Goal: Information Seeking & Learning: Learn about a topic

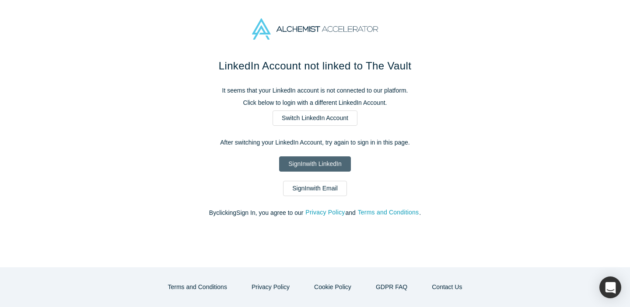
click at [326, 161] on link "Sign In with LinkedIn" at bounding box center [314, 164] width 71 height 15
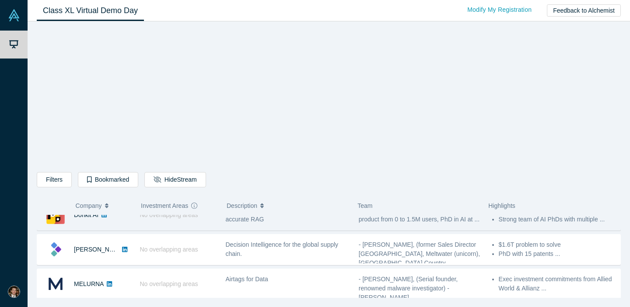
scroll to position [18, 0]
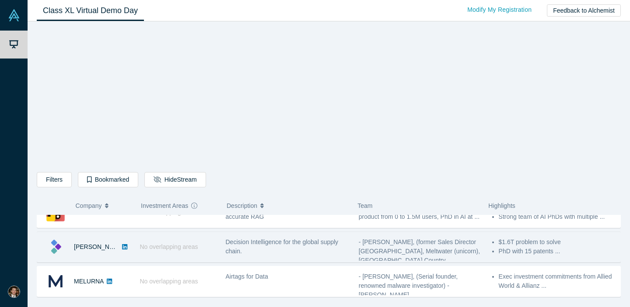
click at [140, 244] on span "No overlapping areas" at bounding box center [169, 247] width 58 height 7
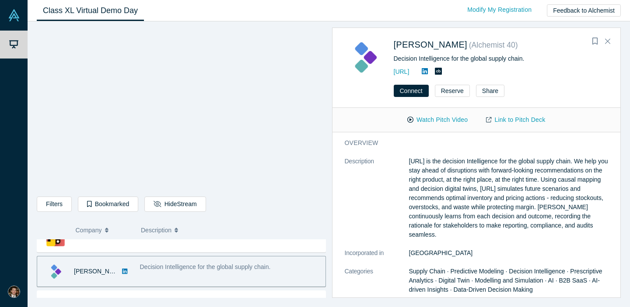
click at [438, 173] on p "[URL] is the decision Intelligence for the global supply chain. We help you sta…" at bounding box center [508, 198] width 199 height 83
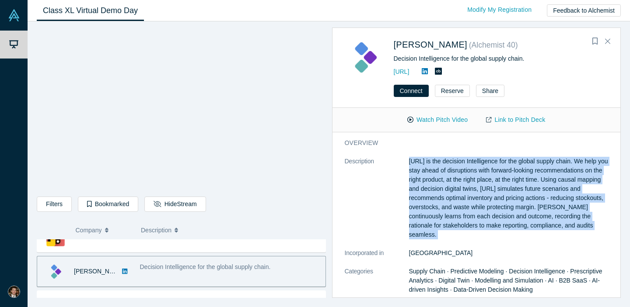
copy dl "[URL] is the decision Intelligence for the global supply chain. We help you sta…"
click at [428, 73] on icon at bounding box center [425, 71] width 6 height 6
click at [607, 40] on icon "Close" at bounding box center [607, 41] width 5 height 8
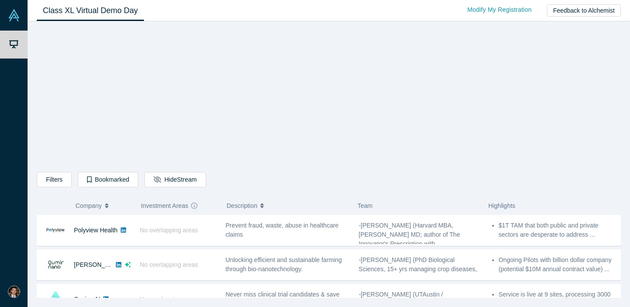
scroll to position [105, 0]
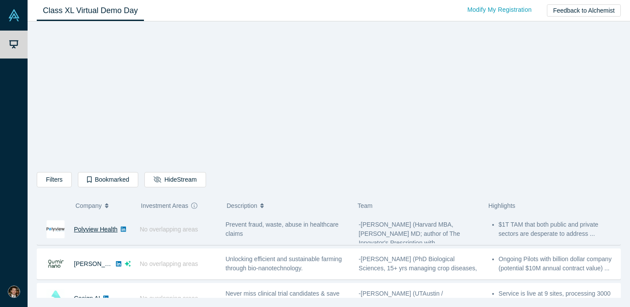
click at [111, 230] on link "Polyview Health" at bounding box center [96, 229] width 44 height 7
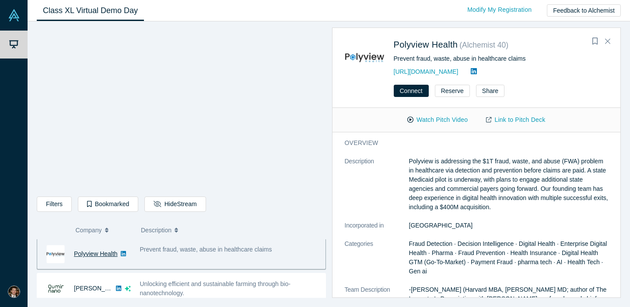
scroll to position [104, 0]
click at [437, 188] on p "Polyview is addressing the $1T fraud, waste, and abuse (FWA) problem in healthc…" at bounding box center [508, 184] width 199 height 55
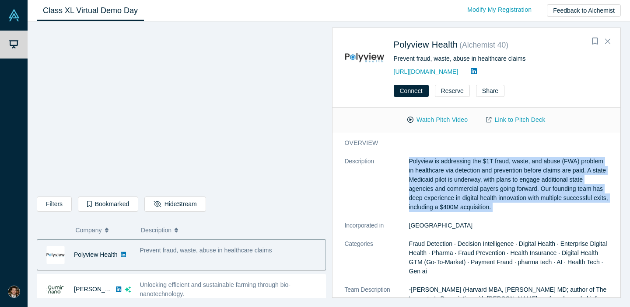
copy dl "Polyview is addressing the $1T fraud, waste, and abuse (FWA) problem in healthc…"
click at [477, 72] on icon at bounding box center [474, 71] width 6 height 7
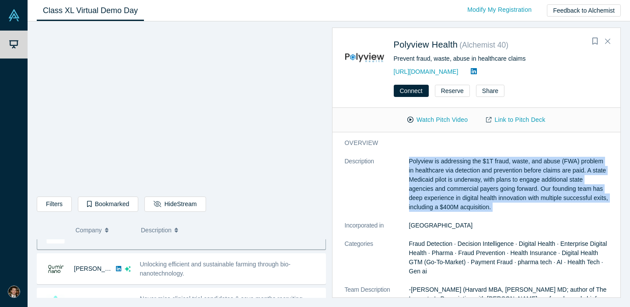
scroll to position [125, 0]
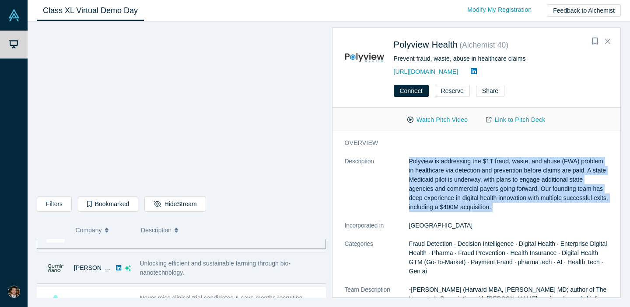
click at [228, 268] on div "Unlocking efficient and sustainable farming through bio-nanotechnology." at bounding box center [230, 268] width 181 height 18
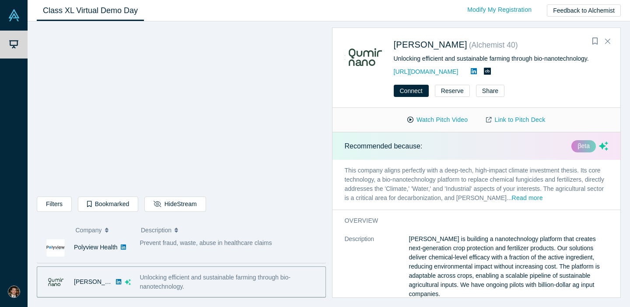
click at [201, 251] on div "Prevent fraud, waste, abuse in healthcare claims" at bounding box center [230, 248] width 190 height 28
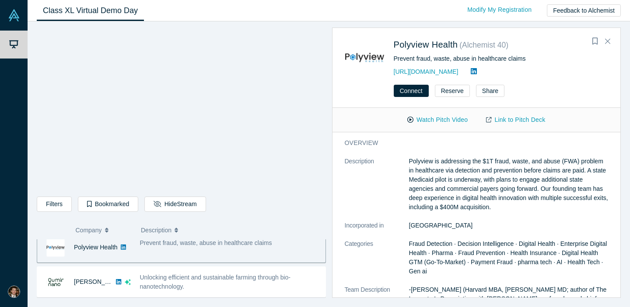
scroll to position [104, 0]
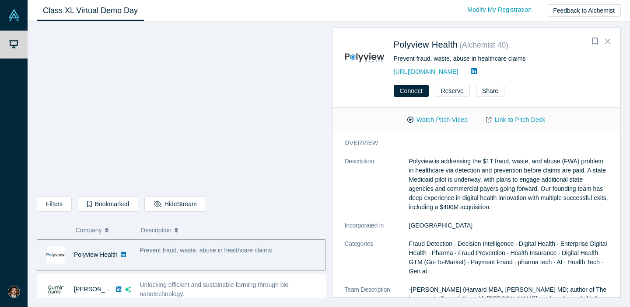
click at [477, 72] on icon at bounding box center [474, 71] width 6 height 6
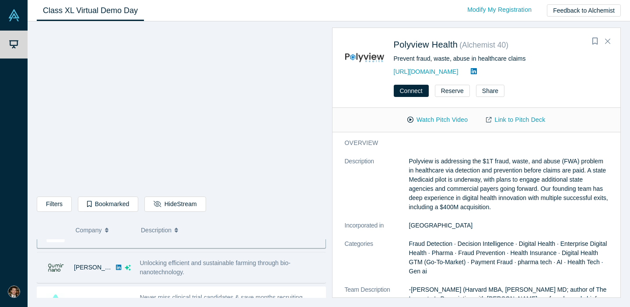
scroll to position [126, 0]
click at [189, 267] on div "Unlocking efficient and sustainable farming through bio-nanotechnology." at bounding box center [230, 267] width 181 height 18
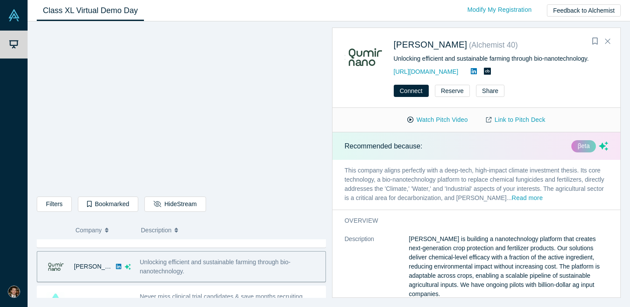
click at [436, 252] on p "[PERSON_NAME] is building a nanotechnology platform that creates next-generatio…" at bounding box center [508, 267] width 199 height 64
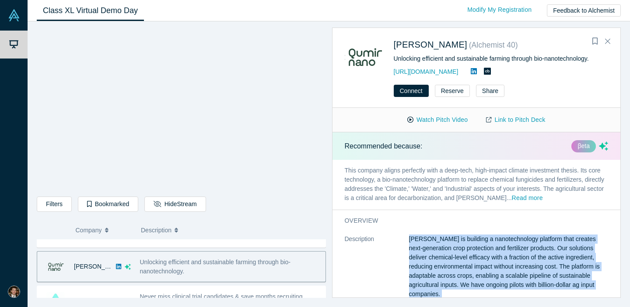
click at [436, 252] on p "[PERSON_NAME] is building a nanotechnology platform that creates next-generatio…" at bounding box center [508, 267] width 199 height 64
copy dl "[PERSON_NAME] is building a nanotechnology platform that creates next-generatio…"
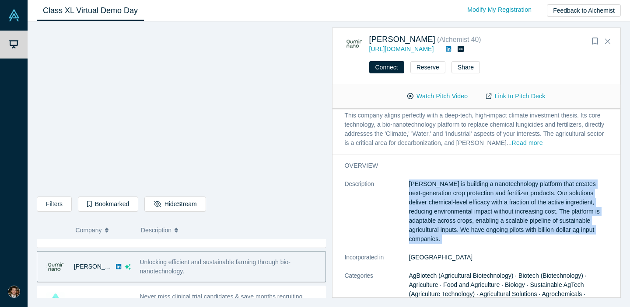
scroll to position [35, 0]
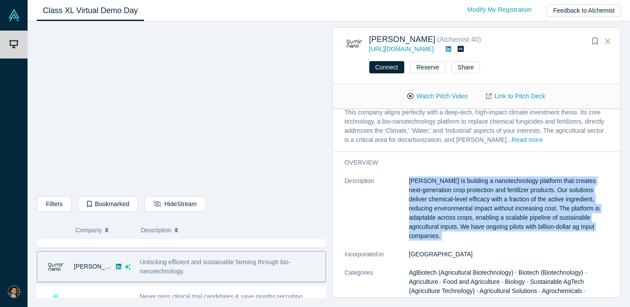
copy dl "[PERSON_NAME] is building a nanotechnology platform that creates next-generatio…"
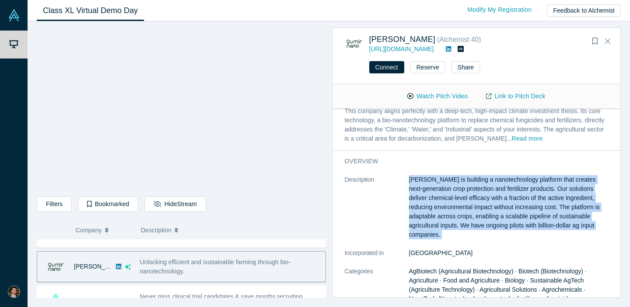
scroll to position [38, 0]
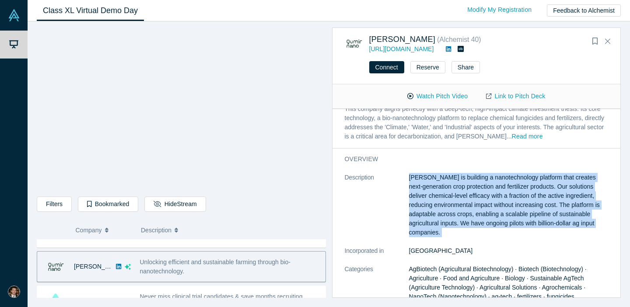
click at [451, 50] on icon at bounding box center [448, 49] width 5 height 6
click at [421, 47] on link "[URL][DOMAIN_NAME]" at bounding box center [401, 48] width 65 height 7
click at [508, 98] on link "Link to Pitch Deck" at bounding box center [515, 96] width 77 height 15
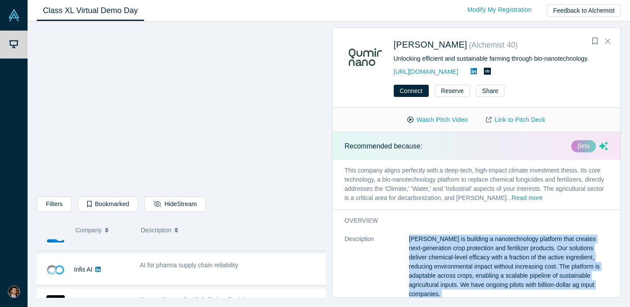
scroll to position [193, 0]
click at [240, 268] on div "AI for pharma supply chain reliability" at bounding box center [230, 264] width 181 height 9
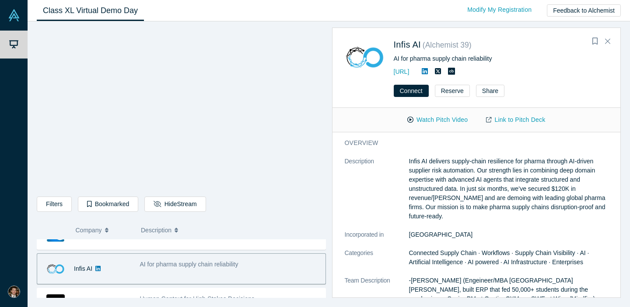
click at [432, 189] on p "Infis AI delivers supply-chain resilience for pharma through AI-driven supplier…" at bounding box center [508, 189] width 199 height 64
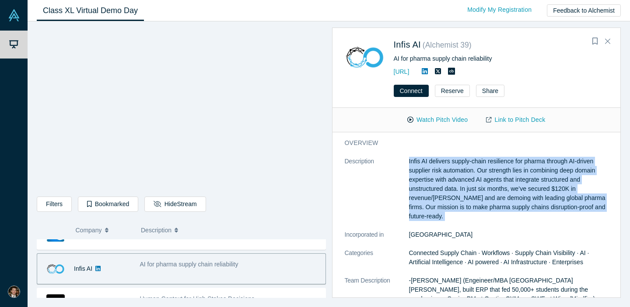
copy dl "Infis AI delivers supply-chain resilience for pharma through AI-driven supplier…"
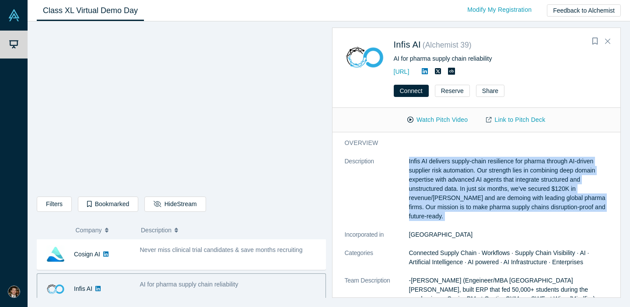
click at [428, 69] on icon at bounding box center [425, 71] width 6 height 6
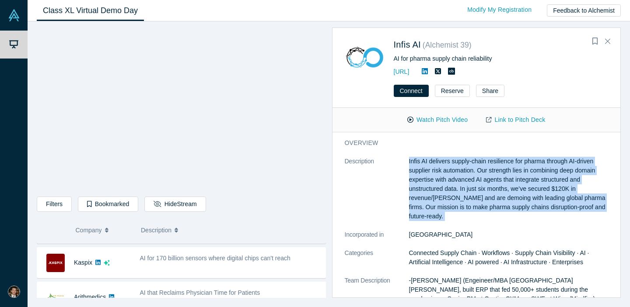
scroll to position [271, 0]
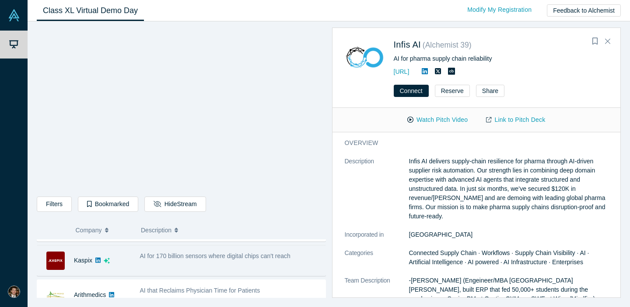
click at [202, 260] on div "AI for 170 billion sensors where digital chips can't reach" at bounding box center [230, 256] width 181 height 9
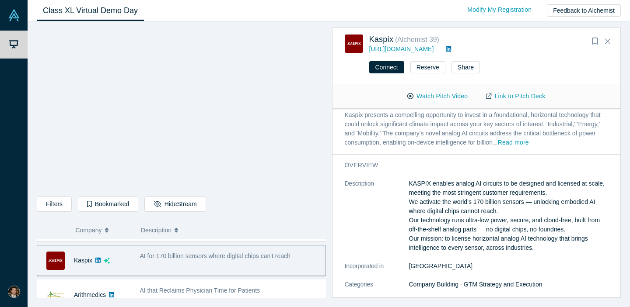
scroll to position [34, 0]
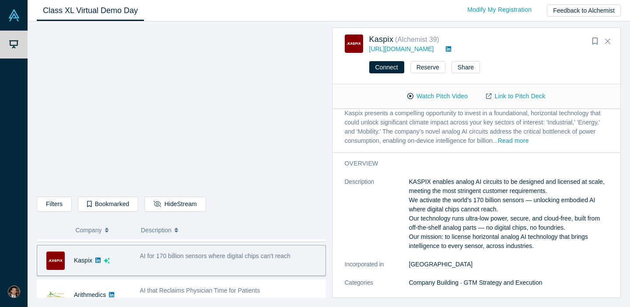
click at [436, 199] on p "KASPIX enables analog AI circuits to be designed and licensed at scale, meeting…" at bounding box center [508, 214] width 199 height 73
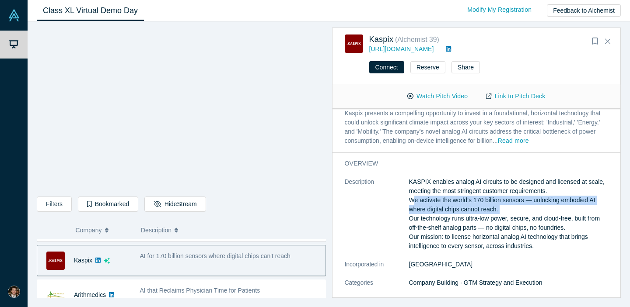
click at [442, 188] on p "KASPIX enables analog AI circuits to be designed and licensed at scale, meeting…" at bounding box center [508, 214] width 199 height 73
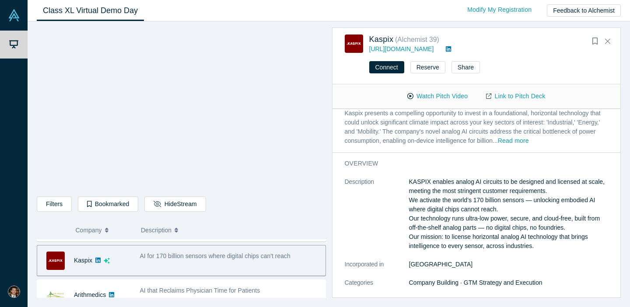
click at [442, 188] on p "KASPIX enables analog AI circuits to be designed and licensed at scale, meeting…" at bounding box center [508, 214] width 199 height 73
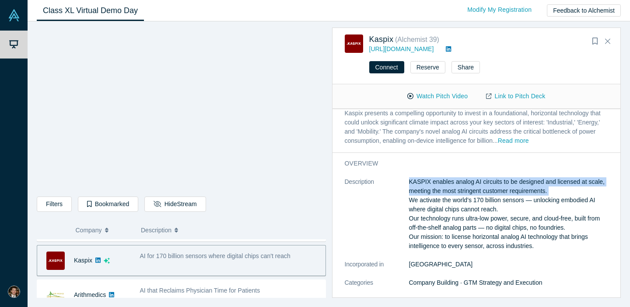
copy p "KASPIX enables analog AI circuits to be designed and licensed at scale, meeting…"
click at [446, 48] on icon at bounding box center [448, 49] width 5 height 6
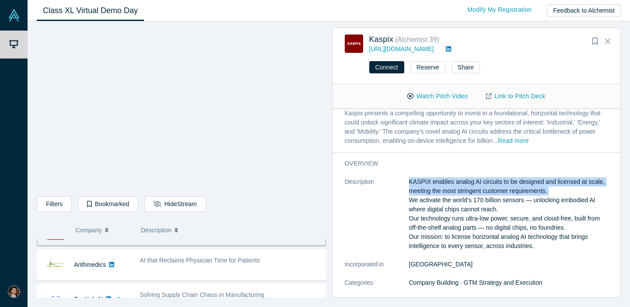
scroll to position [301, 0]
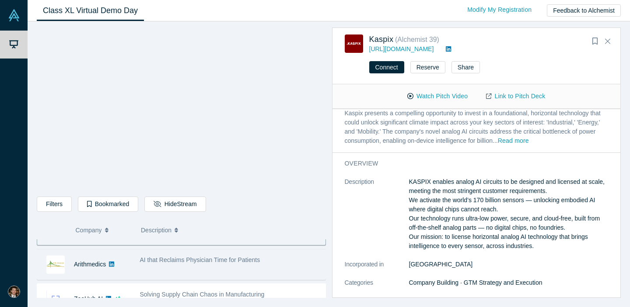
click at [236, 259] on span "AI that Reclaims Physician Time for Patients" at bounding box center [200, 260] width 120 height 7
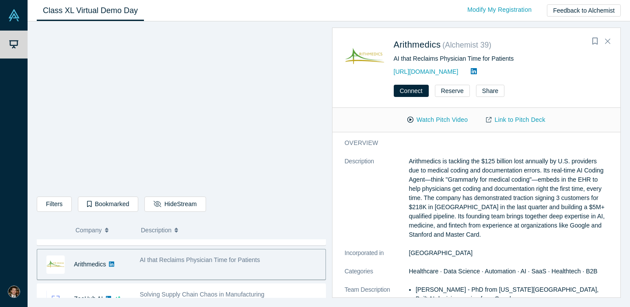
click at [460, 180] on p "Arithmedics is tackling the $125 billion lost annually by U.S. providers due to…" at bounding box center [508, 198] width 199 height 83
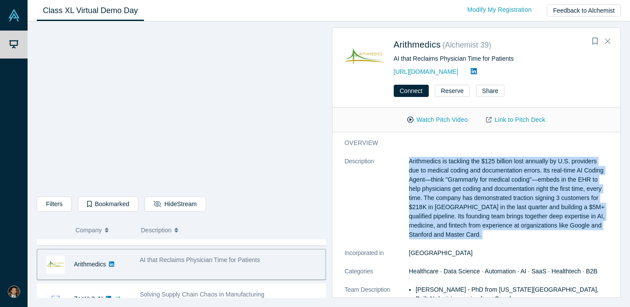
copy dl "Arithmedics is tackling the $125 billion lost annually by U.S. providers due to…"
click at [477, 70] on icon at bounding box center [474, 71] width 6 height 6
click at [414, 71] on link "[URL][DOMAIN_NAME]" at bounding box center [426, 71] width 65 height 7
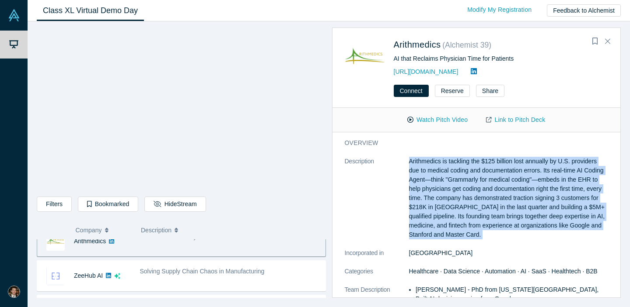
scroll to position [328, 0]
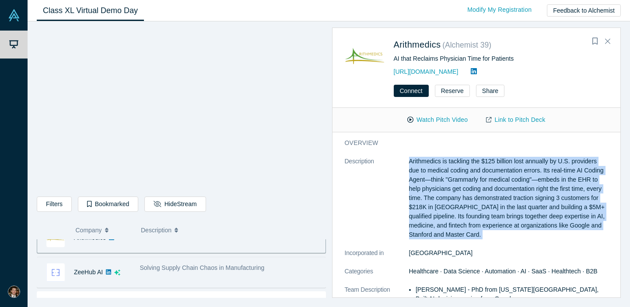
click at [213, 272] on div "Solving Supply Chain Chaos in Manufacturing" at bounding box center [230, 268] width 181 height 9
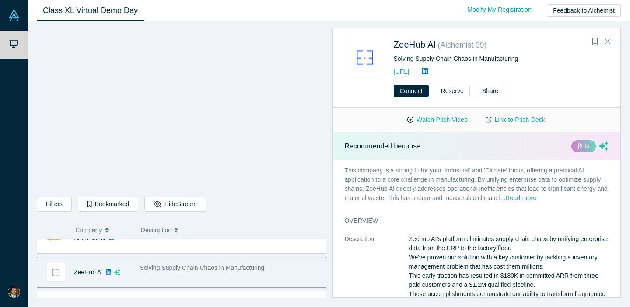
click at [465, 247] on p "Zeehub AI's platform eliminates supply chain chaos by unifying enterprise data …" at bounding box center [508, 276] width 199 height 83
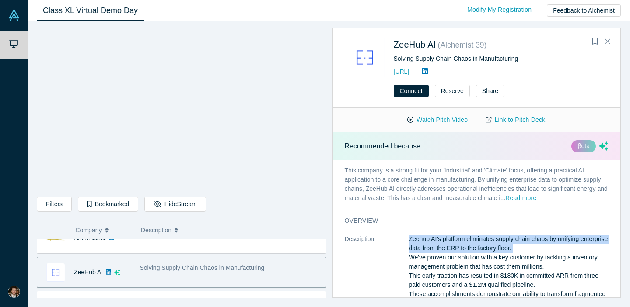
copy p "Zeehub AI's platform eliminates supply chain chaos by unifying enterprise data …"
click at [428, 70] on icon at bounding box center [425, 71] width 6 height 6
click at [409, 72] on link "[URL]" at bounding box center [402, 71] width 16 height 7
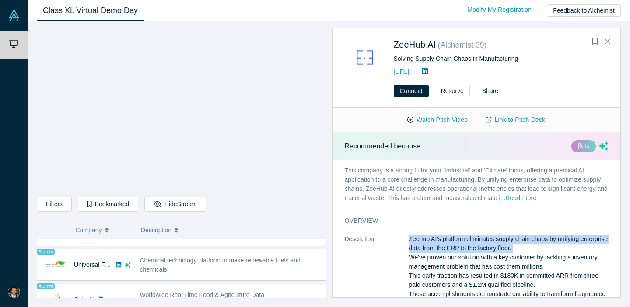
scroll to position [509, 0]
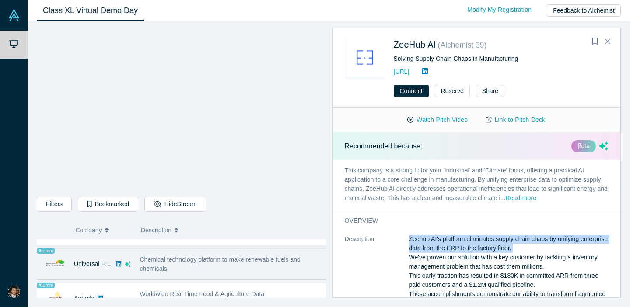
click at [220, 269] on div "Chemical technology platform to make renewable fuels and chemicals" at bounding box center [230, 264] width 181 height 18
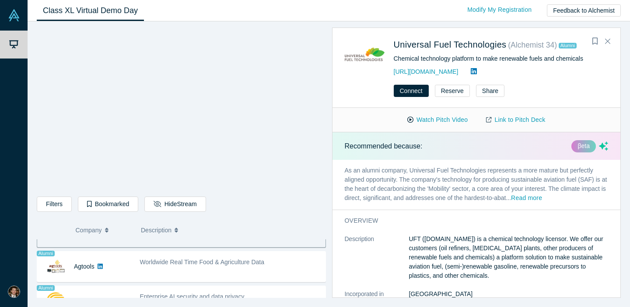
scroll to position [546, 0]
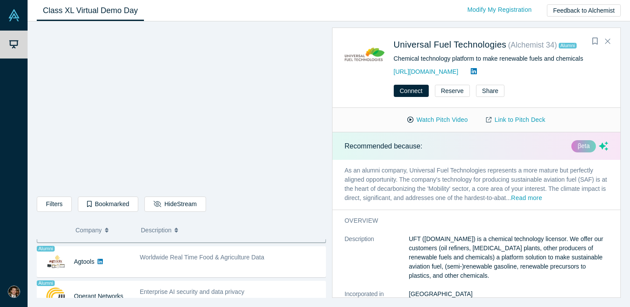
click at [220, 269] on div "Worldwide Real Time Food & Agriculture Data" at bounding box center [230, 262] width 190 height 28
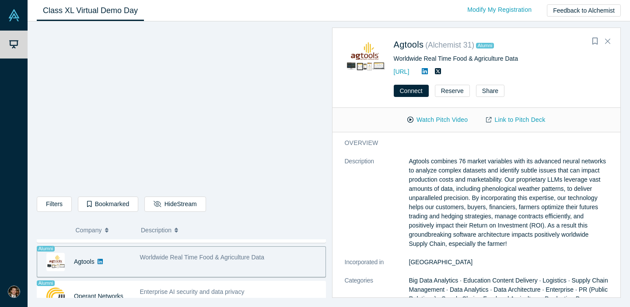
click at [473, 196] on p "Agtools combines 76 market variables with its advanced neural networks to analy…" at bounding box center [508, 203] width 199 height 92
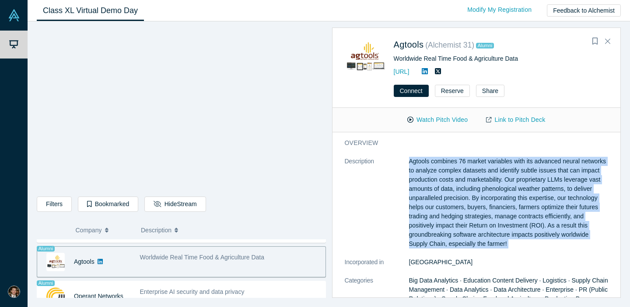
copy dl "Agtools combines 76 market variables with its advanced neural networks to analy…"
click at [428, 72] on icon at bounding box center [425, 71] width 6 height 7
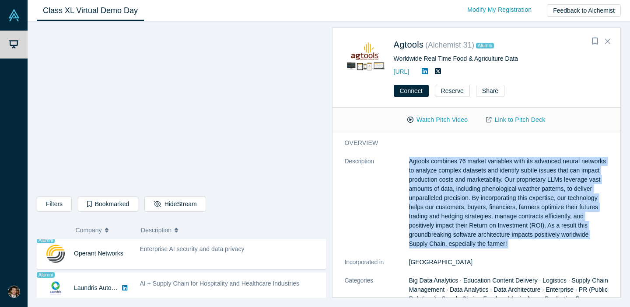
scroll to position [587, 0]
click at [227, 258] on div "Enterprise AI security and data privacy" at bounding box center [230, 256] width 190 height 28
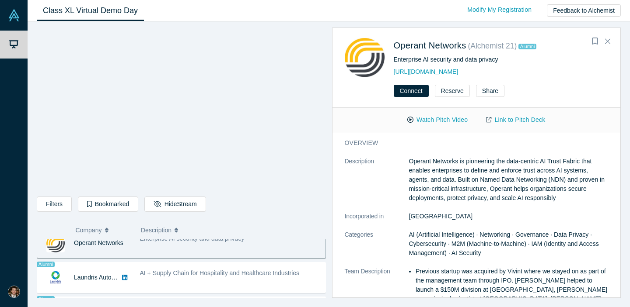
scroll to position [601, 0]
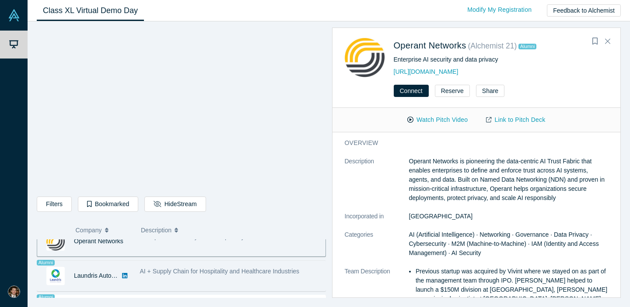
click at [230, 272] on span "AI + Supply Chain for Hospitality and Healthcare Industries" at bounding box center [220, 271] width 160 height 7
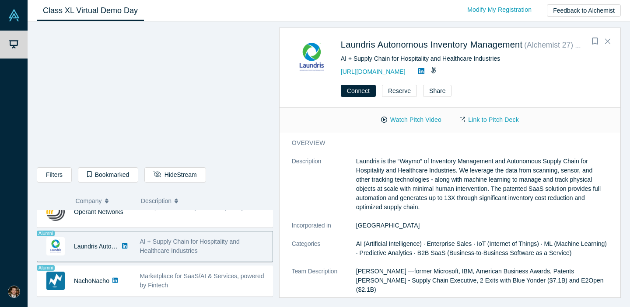
click at [419, 173] on p "Laundris is the “Waymo” of Inventory Management and Autonomous Supply Chain for…" at bounding box center [482, 184] width 252 height 55
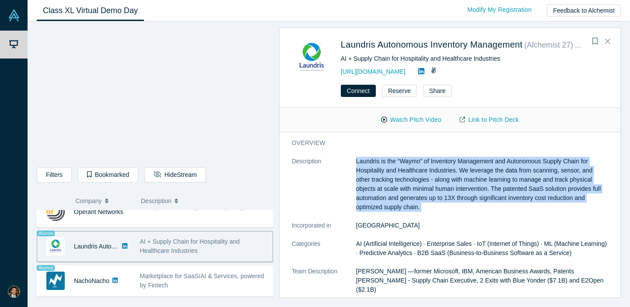
copy dl "Laundris is the “Waymo” of Inventory Management and Autonomous Supply Chain for…"
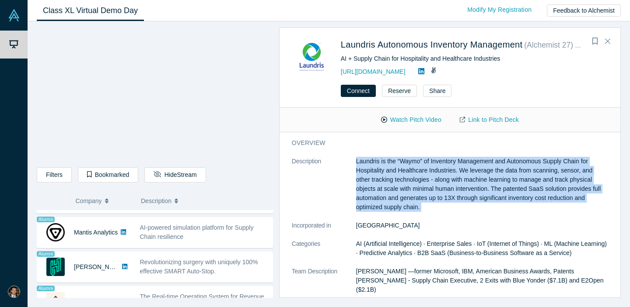
scroll to position [719, 0]
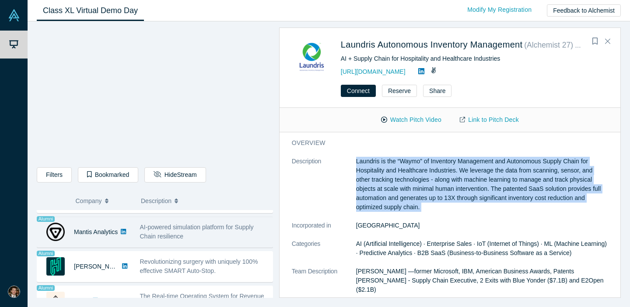
click at [207, 229] on div "AI-powered simulation platform for Supply Chain resilience" at bounding box center [204, 232] width 128 height 18
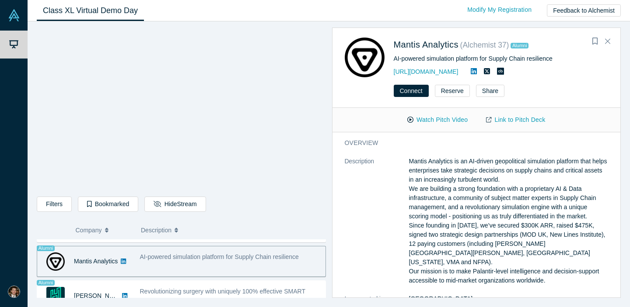
click at [469, 163] on p "Mantis Analytics is an AI-driven geopolitical simulation platform that helps en…" at bounding box center [508, 221] width 199 height 129
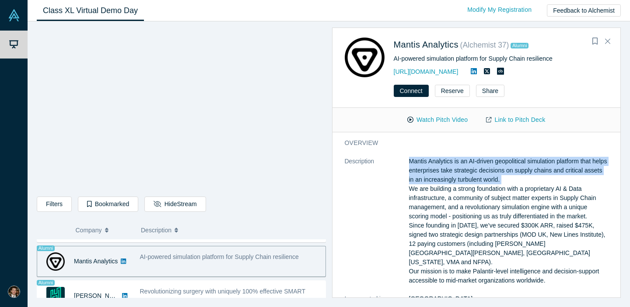
click at [477, 71] on icon at bounding box center [474, 71] width 6 height 7
click at [427, 71] on link "[URL][DOMAIN_NAME]" at bounding box center [426, 71] width 65 height 7
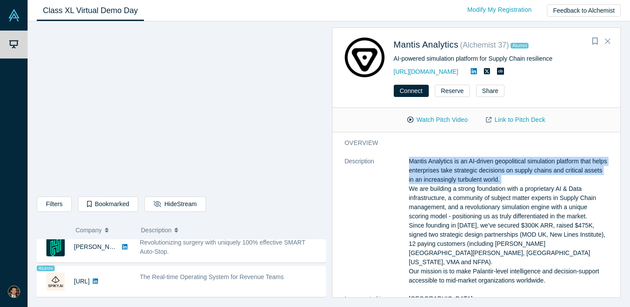
scroll to position [771, 0]
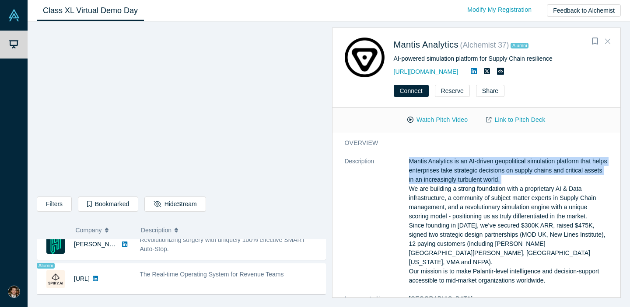
click at [604, 42] on button "Close" at bounding box center [607, 42] width 13 height 14
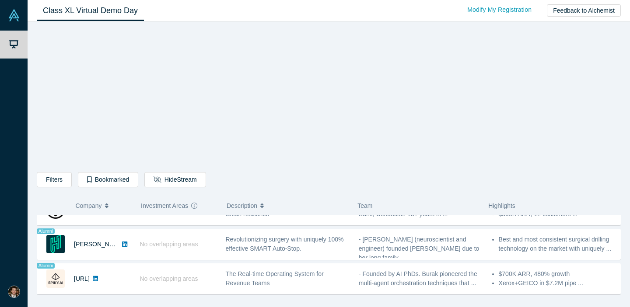
scroll to position [746, 0]
